Goal: Task Accomplishment & Management: Use online tool/utility

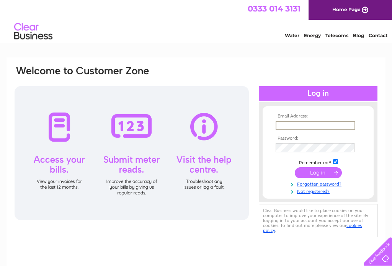
type input "sadiqali51@hotmail.com"
click at [318, 173] on input "submit" at bounding box center [318, 172] width 47 height 11
click at [319, 173] on input "submit" at bounding box center [318, 172] width 47 height 11
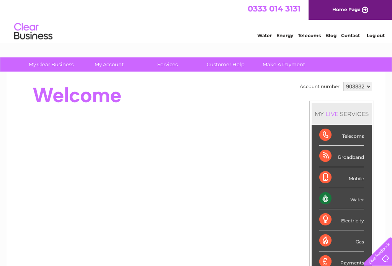
click at [356, 201] on div "Water" at bounding box center [341, 198] width 45 height 21
click at [350, 200] on div "Water" at bounding box center [341, 198] width 45 height 21
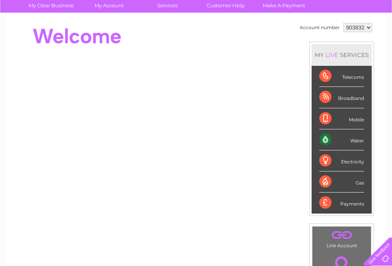
scroll to position [36, 0]
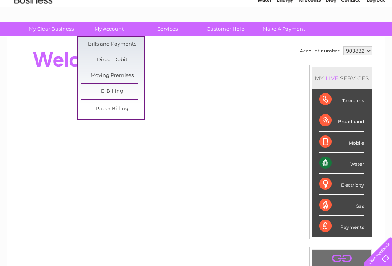
click at [121, 40] on link "Bills and Payments" at bounding box center [112, 44] width 63 height 15
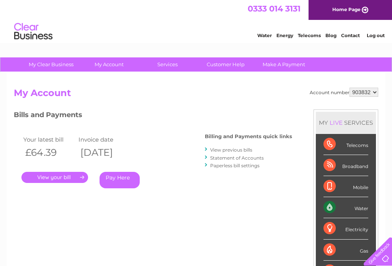
click at [68, 176] on link "." at bounding box center [54, 177] width 67 height 11
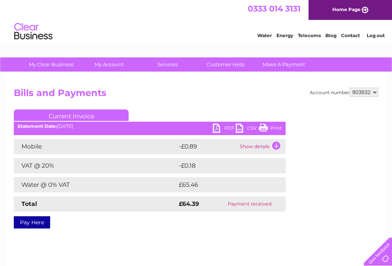
click at [222, 129] on link "PDF" at bounding box center [224, 129] width 23 height 11
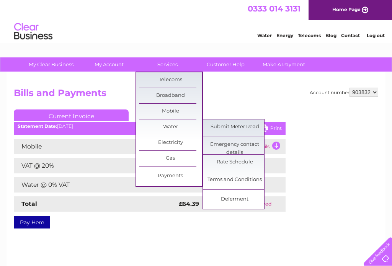
click at [241, 128] on link "Submit Meter Read" at bounding box center [234, 127] width 63 height 15
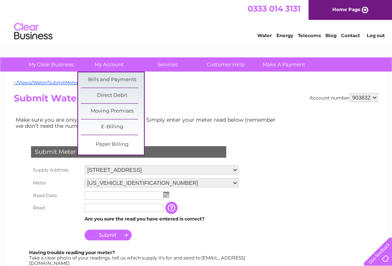
click at [121, 77] on link "Bills and Payments" at bounding box center [112, 79] width 63 height 15
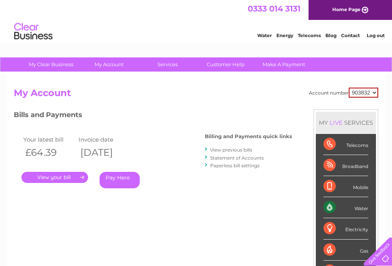
click at [61, 173] on link "." at bounding box center [54, 177] width 67 height 11
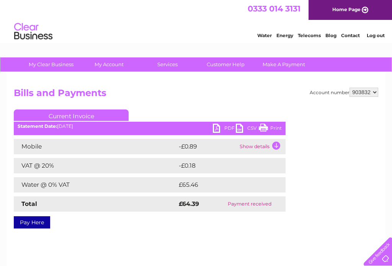
click at [221, 128] on link "PDF" at bounding box center [224, 129] width 23 height 11
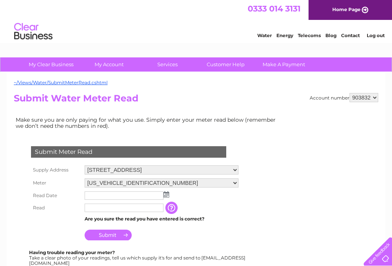
click at [165, 198] on img at bounding box center [167, 195] width 6 height 6
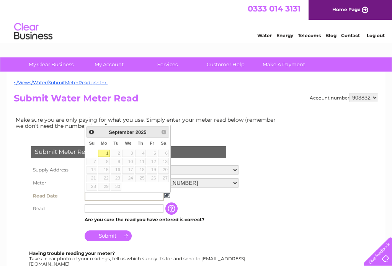
click at [105, 151] on link "1" at bounding box center [104, 154] width 12 height 8
type input "[DATE]"
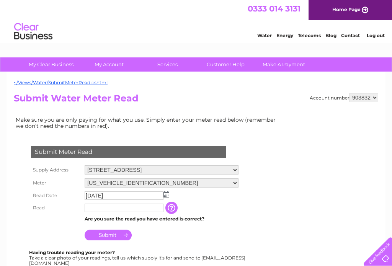
click at [134, 210] on input "text" at bounding box center [124, 208] width 79 height 8
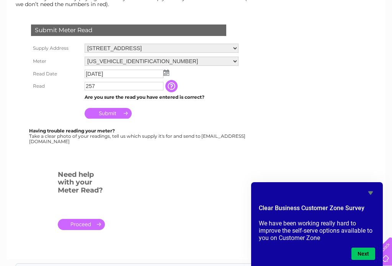
scroll to position [121, 0]
type input "257"
click at [115, 116] on input "Submit" at bounding box center [108, 113] width 47 height 11
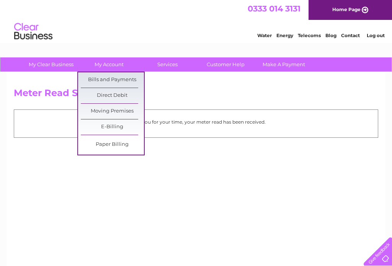
click at [121, 79] on link "Bills and Payments" at bounding box center [112, 79] width 63 height 15
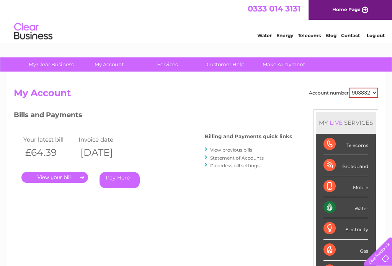
click at [65, 175] on link "." at bounding box center [54, 177] width 67 height 11
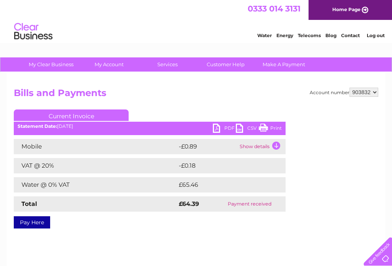
click at [218, 129] on link "PDF" at bounding box center [224, 129] width 23 height 11
click at [374, 38] on link "Log out" at bounding box center [376, 36] width 18 height 6
